Goal: Task Accomplishment & Management: Use online tool/utility

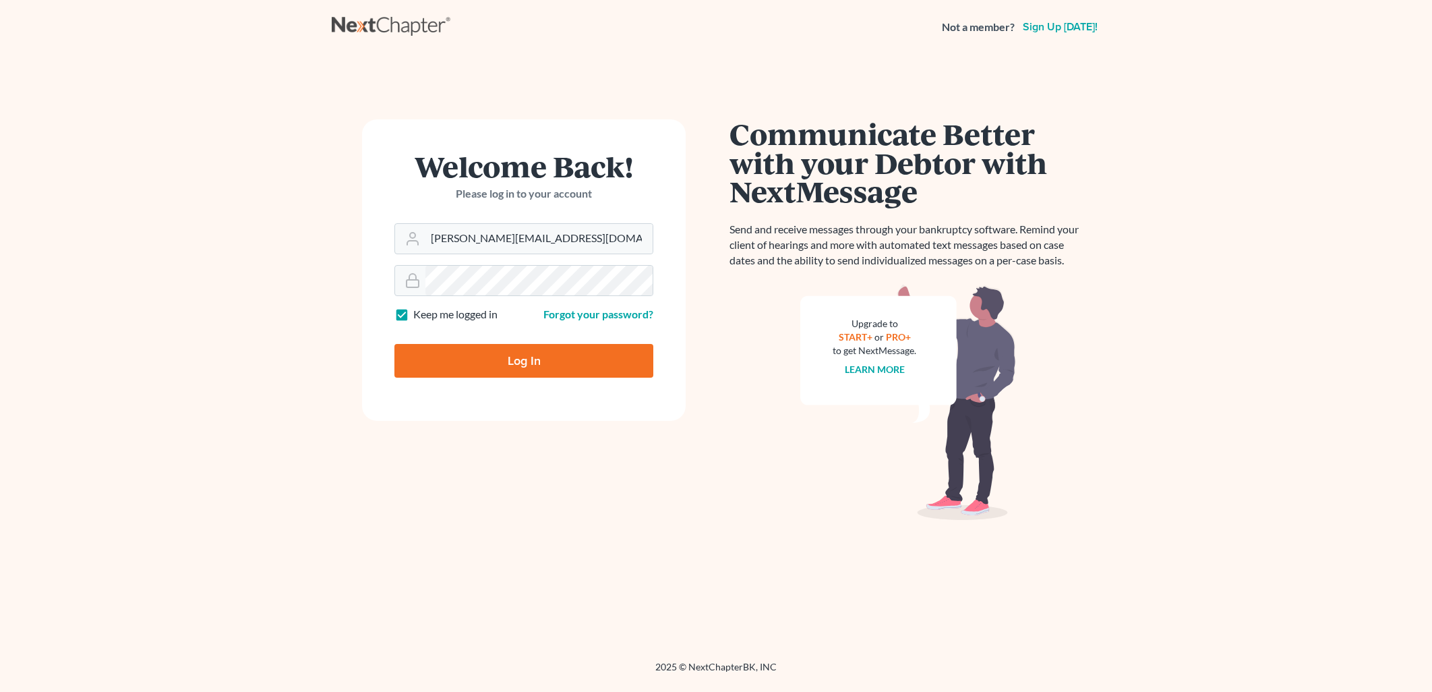
type input "Thinking..."
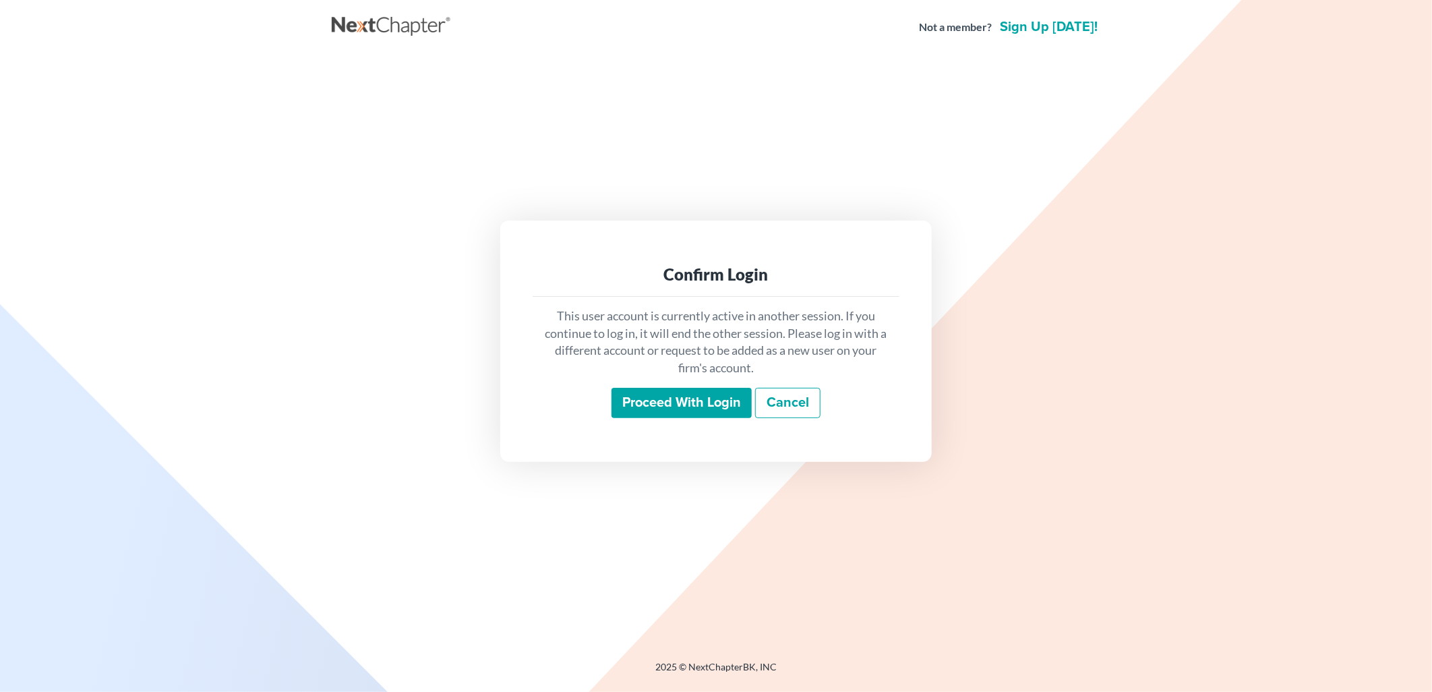
click at [713, 406] on input "Proceed with login" at bounding box center [681, 403] width 140 height 31
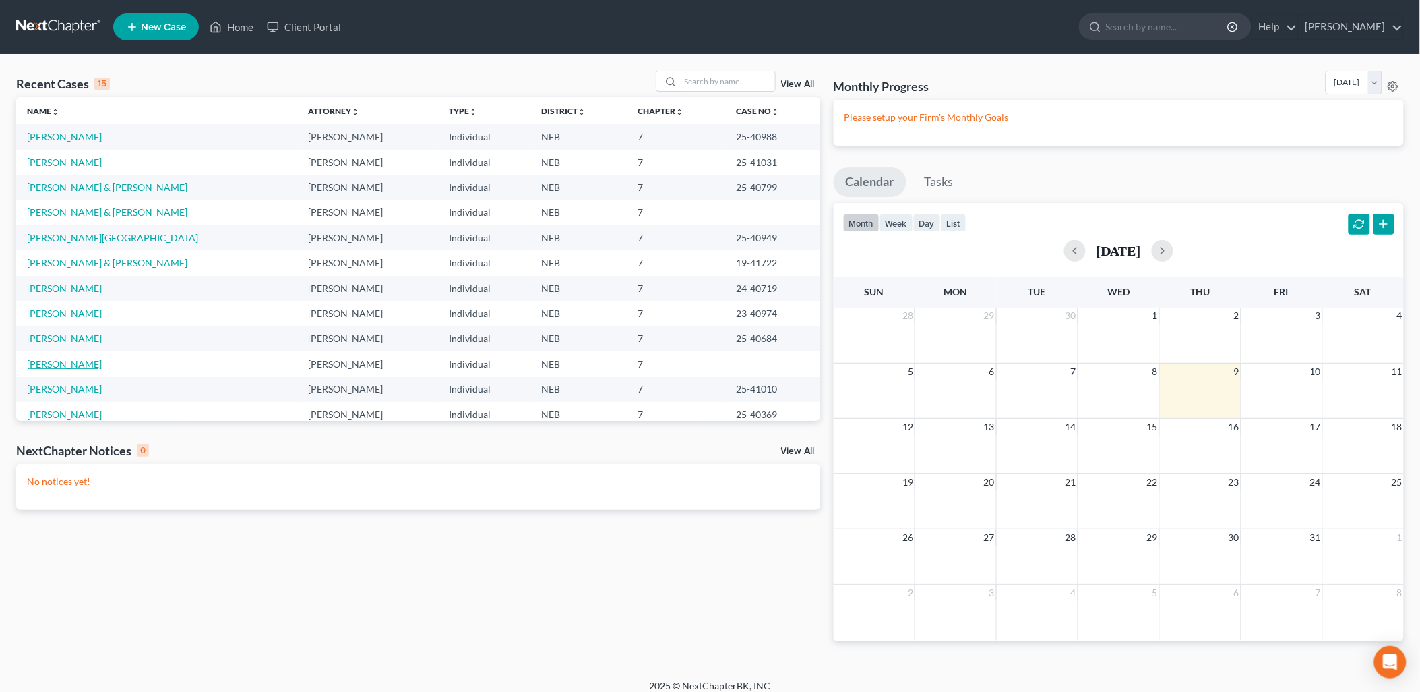
click at [77, 359] on link "Schadegg, Kara" at bounding box center [64, 363] width 75 height 11
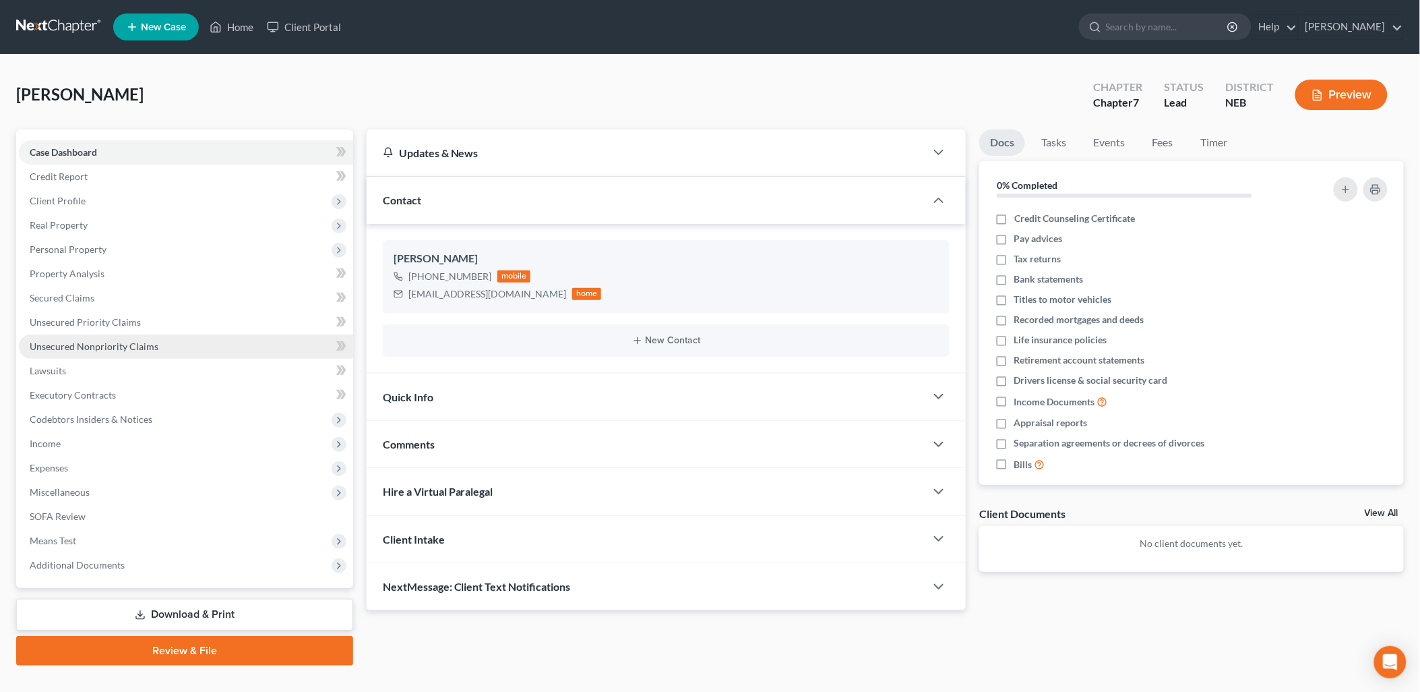
click at [125, 340] on span "Unsecured Nonpriority Claims" at bounding box center [94, 345] width 129 height 11
